Goal: Information Seeking & Learning: Learn about a topic

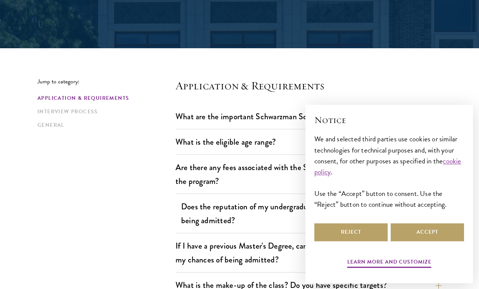
scroll to position [162, 0]
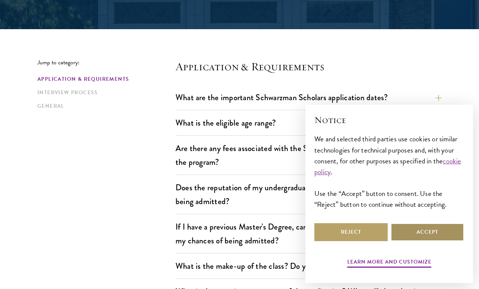
click at [424, 241] on button "Accept" at bounding box center [427, 232] width 73 height 18
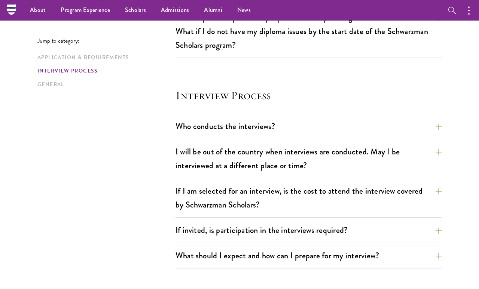
scroll to position [825, 0]
click at [318, 248] on button "What should I expect and how can I prepare for my interview?" at bounding box center [314, 256] width 266 height 17
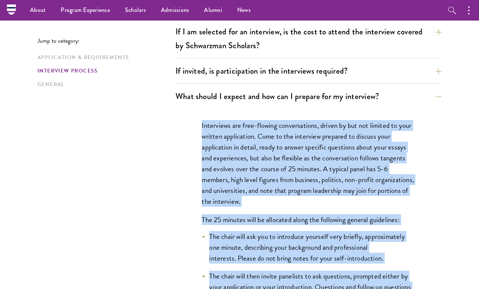
scroll to position [978, 0]
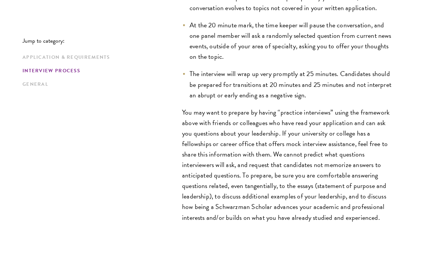
scroll to position [1350, 0]
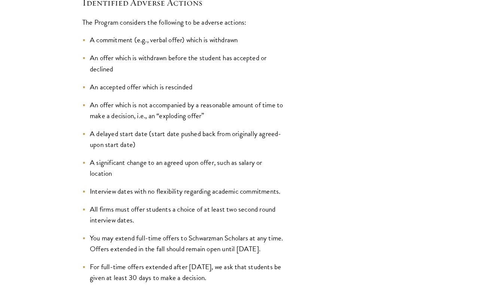
scroll to position [1191, 0]
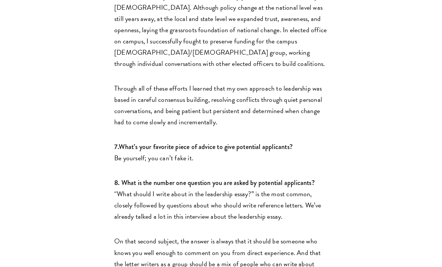
scroll to position [1615, 0]
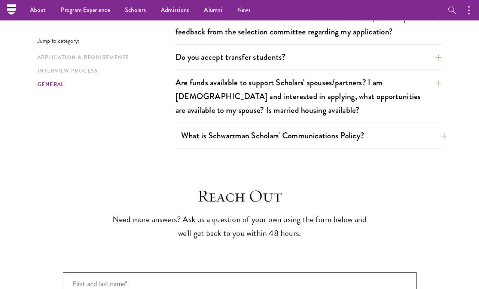
click at [258, 128] on button "What is Schwarzman Scholars' Communications Policy?" at bounding box center [314, 136] width 266 height 17
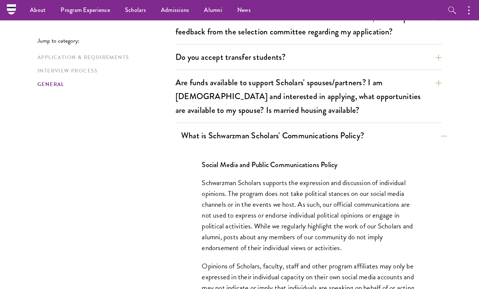
scroll to position [1259, 0]
click at [295, 128] on button "What is Schwarzman Scholars' Communications Policy?" at bounding box center [314, 136] width 266 height 17
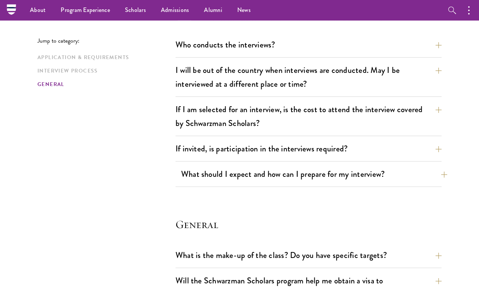
click at [271, 166] on button "What should I expect and how can I prepare for my interview?" at bounding box center [314, 174] width 266 height 17
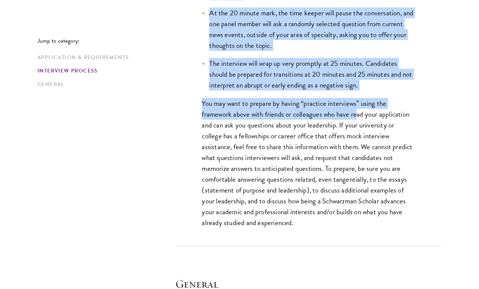
scroll to position [1308, 0]
